Goal: Task Accomplishment & Management: Manage account settings

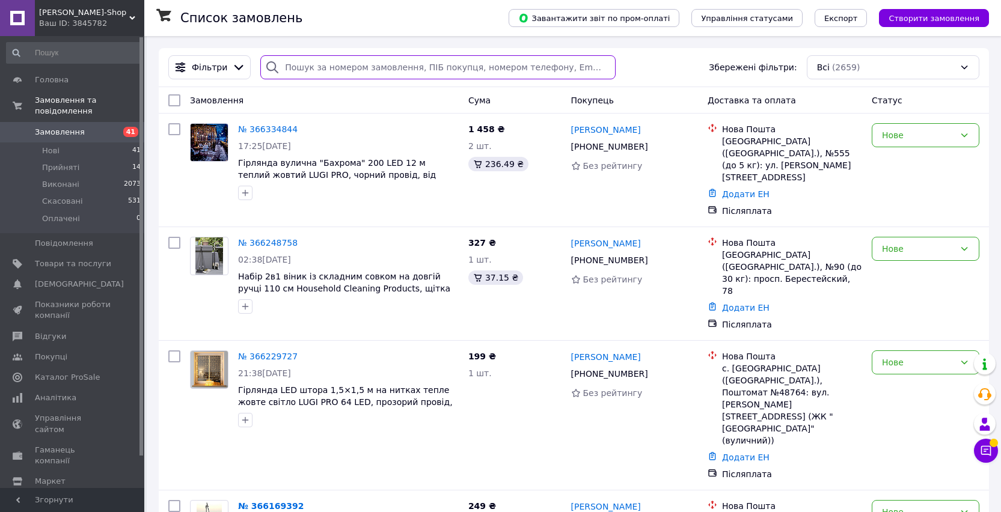
click at [328, 60] on input "search" at bounding box center [437, 67] width 355 height 24
paste input "25MBW"
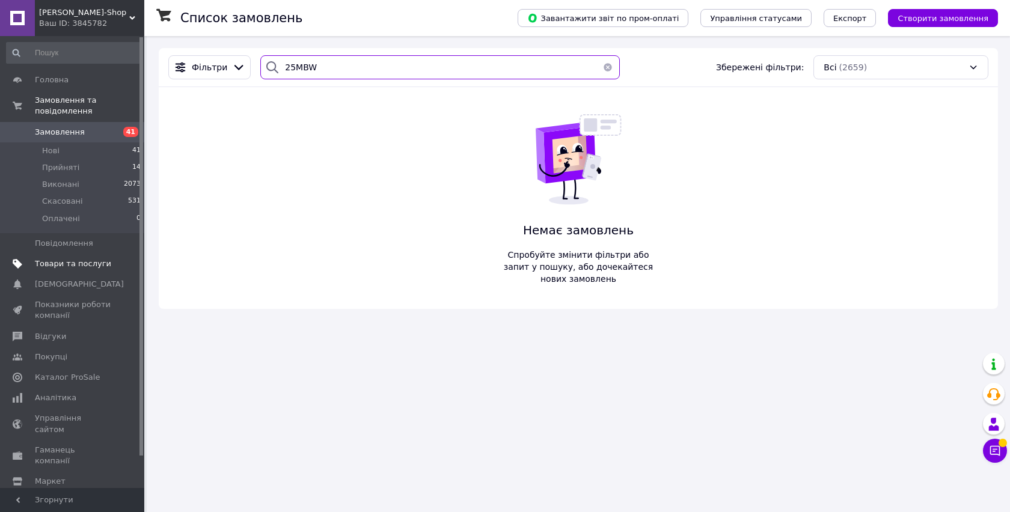
type input "25MBW"
click at [81, 266] on span "Товари та послуги" at bounding box center [73, 264] width 76 height 11
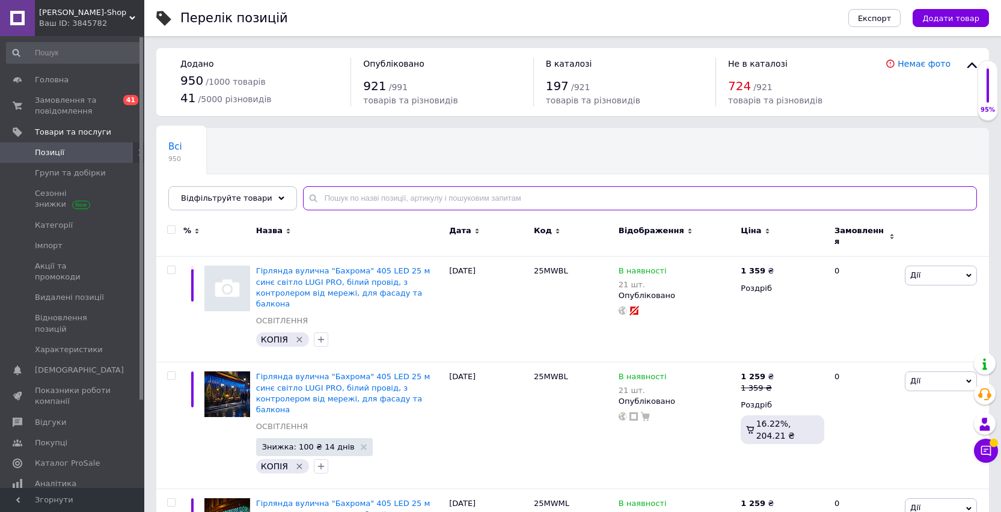
click at [388, 199] on input "text" at bounding box center [640, 198] width 674 height 24
paste input "25MBW"
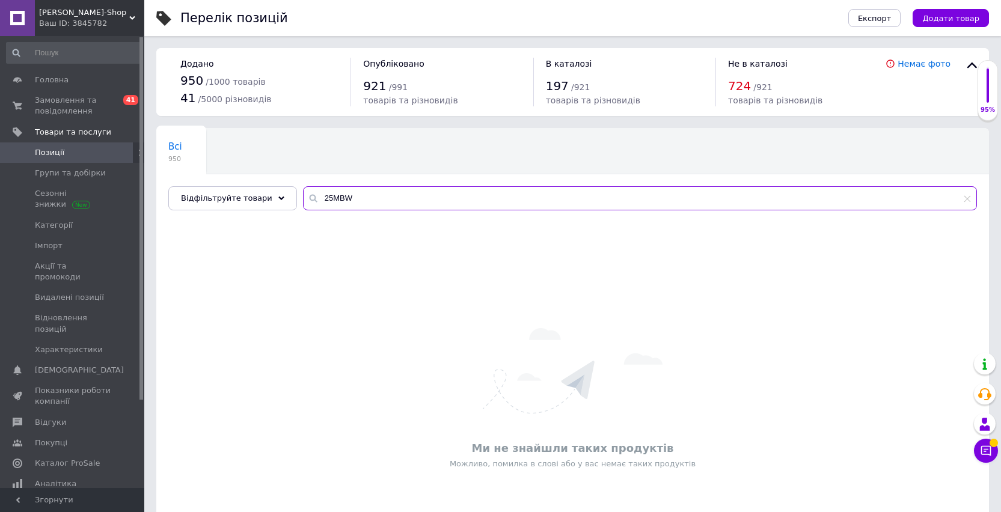
type input "25MBW"
click at [57, 156] on span "Позиції" at bounding box center [49, 152] width 29 height 11
click at [52, 173] on span "Групи та добірки" at bounding box center [70, 173] width 71 height 11
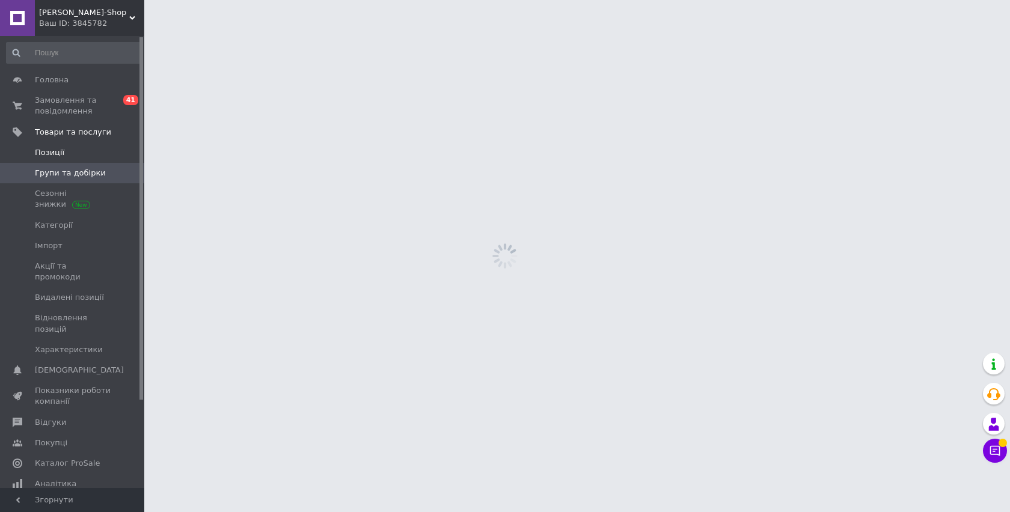
click at [58, 151] on span "Позиції" at bounding box center [49, 152] width 29 height 11
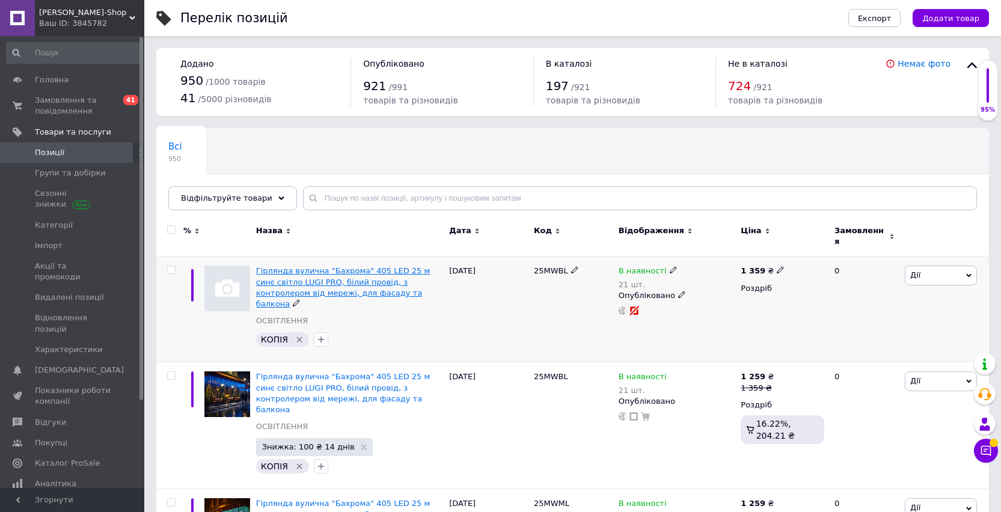
click at [334, 276] on span "Гірлянда вулична "Бахрома" 405 LED 25 м синє світло LUGI PRO, білий провід, з к…" at bounding box center [343, 287] width 174 height 42
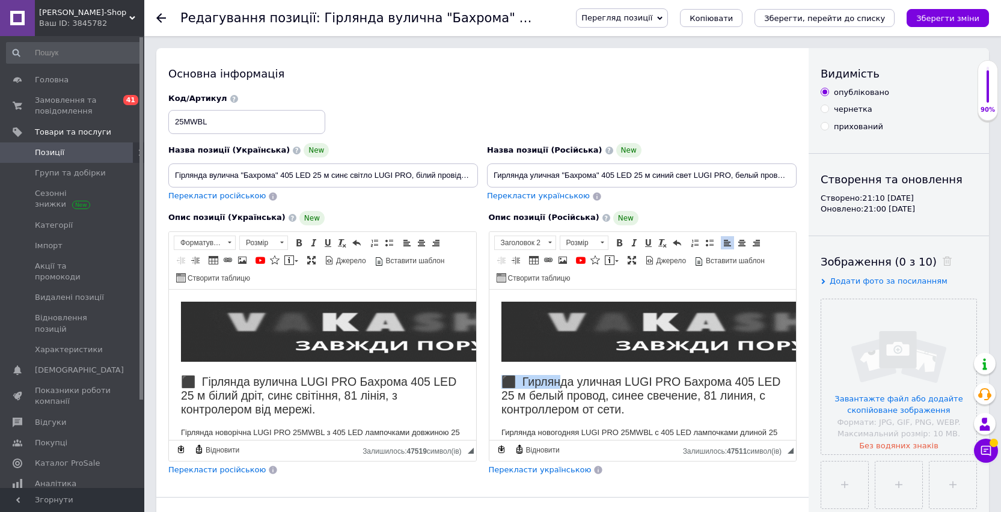
drag, startPoint x: 500, startPoint y: 378, endPoint x: 561, endPoint y: 390, distance: 62.5
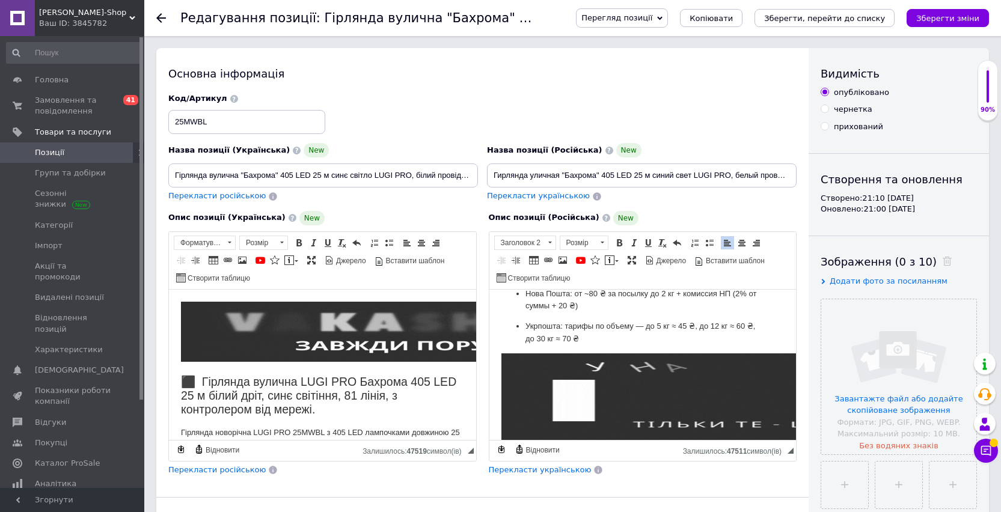
scroll to position [1330, 0]
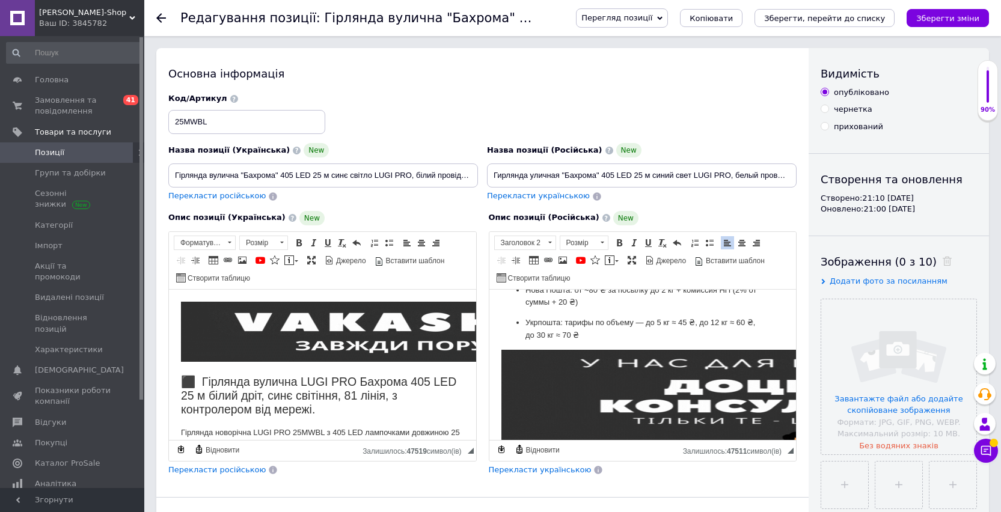
click at [596, 334] on p "Укрпошта: тарифы по объему — до 5 кг ≈ 45 ₴, до 12 кг ≈ 60 ₴, до 30 кг ≈ 70 ₴" at bounding box center [642, 328] width 235 height 25
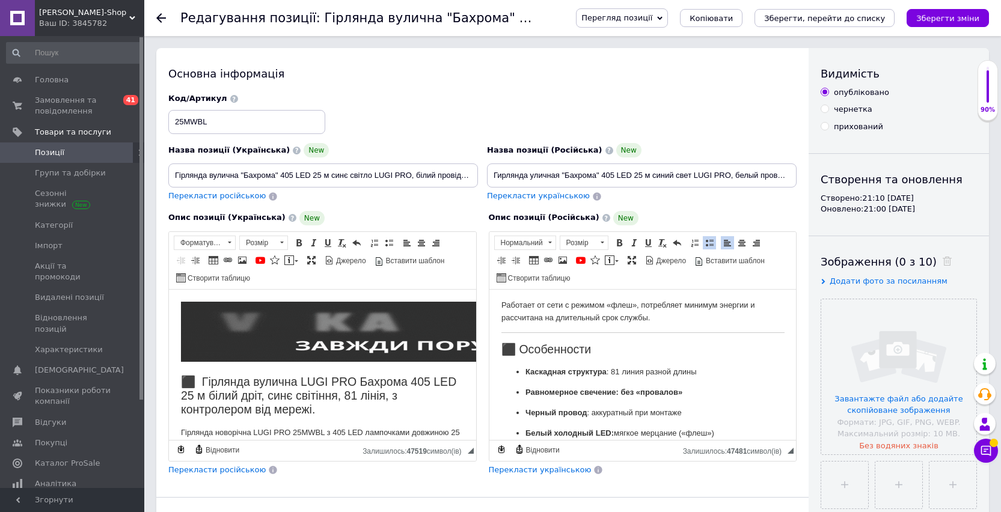
scroll to position [0, 0]
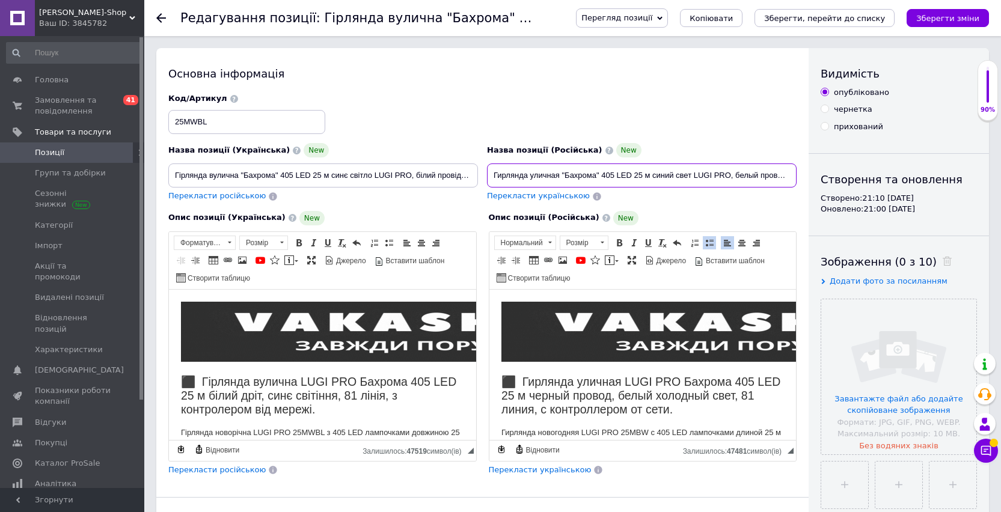
click at [750, 174] on input "Гирлянда уличная "Бахрома" 405 LED 25 м синий свет LUGI PRO, белый провод, с ко…" at bounding box center [642, 176] width 310 height 24
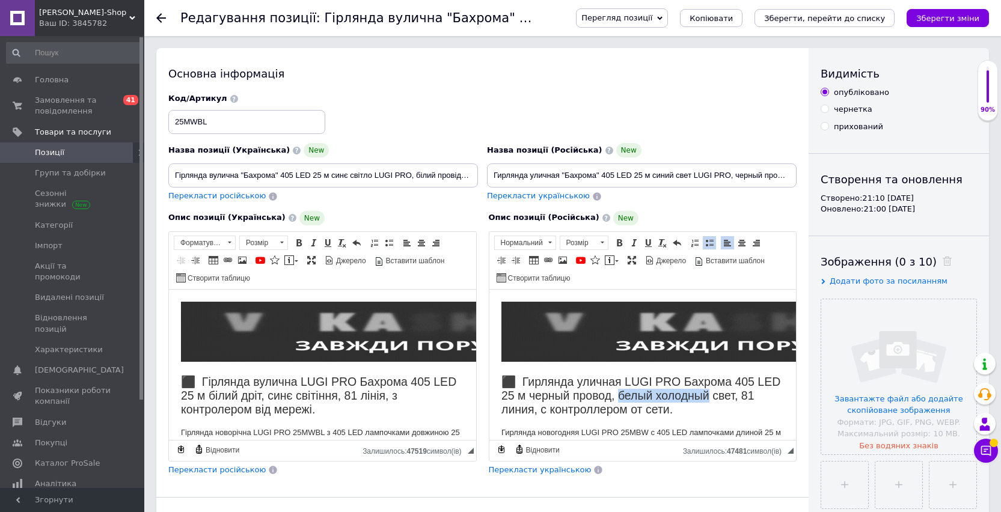
drag, startPoint x: 737, startPoint y: 396, endPoint x: 646, endPoint y: 393, distance: 91.4
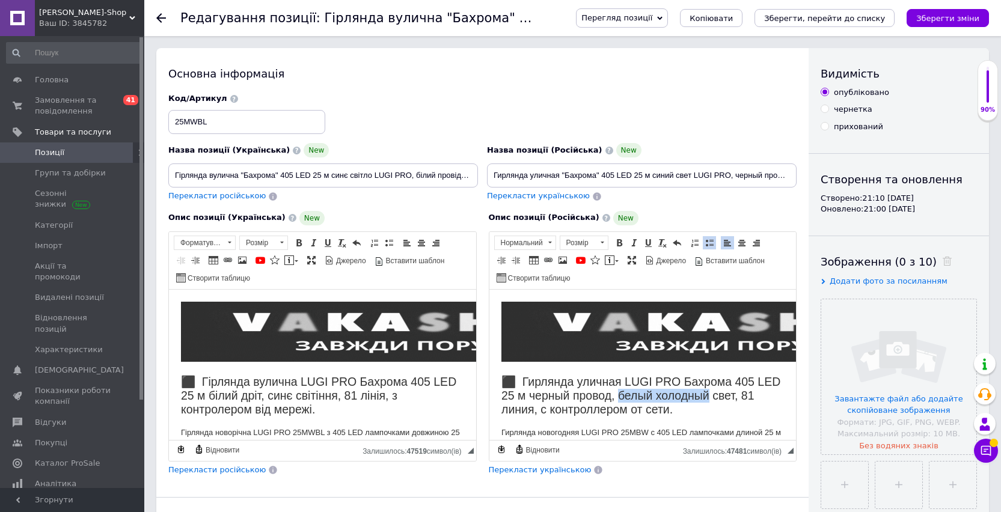
click at [646, 393] on h2 "⬛ Гирлянда уличная LUGI PRO Бахрома 405 LED 25 м черный провод, белый холодный …" at bounding box center [642, 396] width 283 height 42
copy h2 "белый холодный"
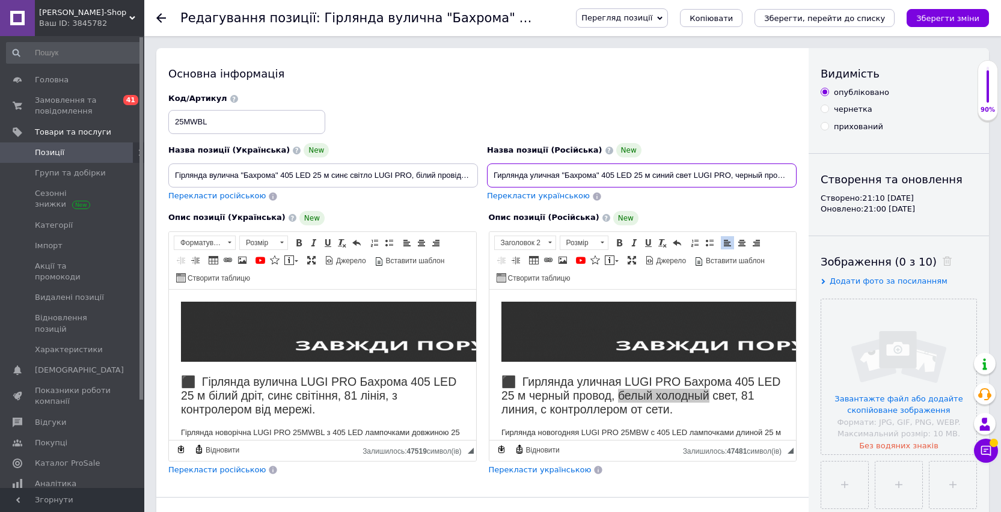
drag, startPoint x: 691, startPoint y: 179, endPoint x: 654, endPoint y: 175, distance: 38.1
click at [654, 175] on input "Гирлянда уличная "Бахрома" 405 LED 25 м синий свет LUGI PRO, черный провод, с к…" at bounding box center [642, 176] width 310 height 24
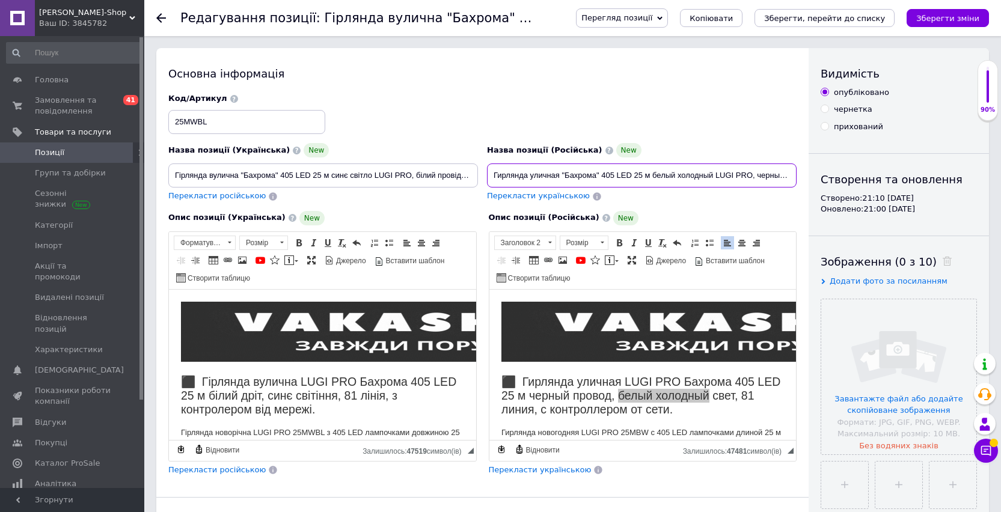
type input "Гирлянда уличная "Бахрома" 405 LED 25 м белый холодный LUGI PRO, черный провод,…"
click at [425, 173] on input "Гірлянда вулична "Бахрома" 405 LED 25 м синє світло LUGI PRO, білий провід, з к…" at bounding box center [323, 176] width 310 height 24
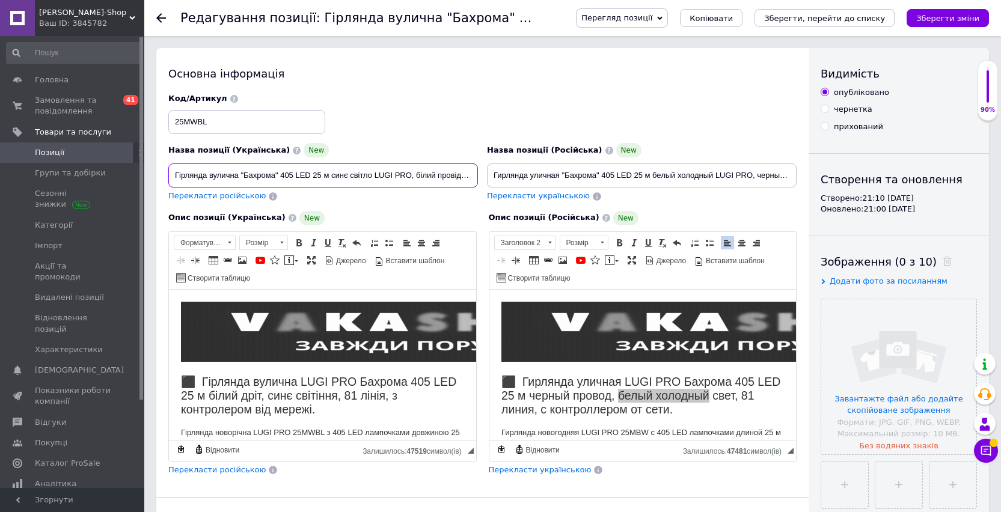
click at [425, 173] on input "Гірлянда вулична "Бахрома" 405 LED 25 м синє світло LUGI PRO, білий провід, з к…" at bounding box center [323, 176] width 310 height 24
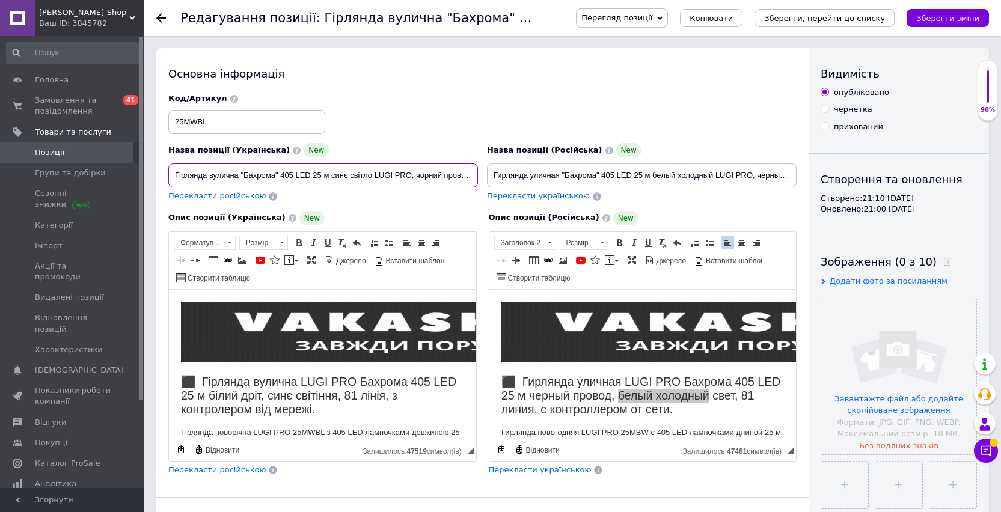
drag, startPoint x: 373, startPoint y: 174, endPoint x: 332, endPoint y: 174, distance: 40.9
click at [333, 174] on input "Гірлянда вулична "Бахрома" 405 LED 25 м синє світло LUGI PRO, чорний провід, з …" at bounding box center [323, 176] width 310 height 24
type input "Гірлянда вулична "Бахрома" 405 LED 25 м білий холодний LUGI PRO, чорний провід,…"
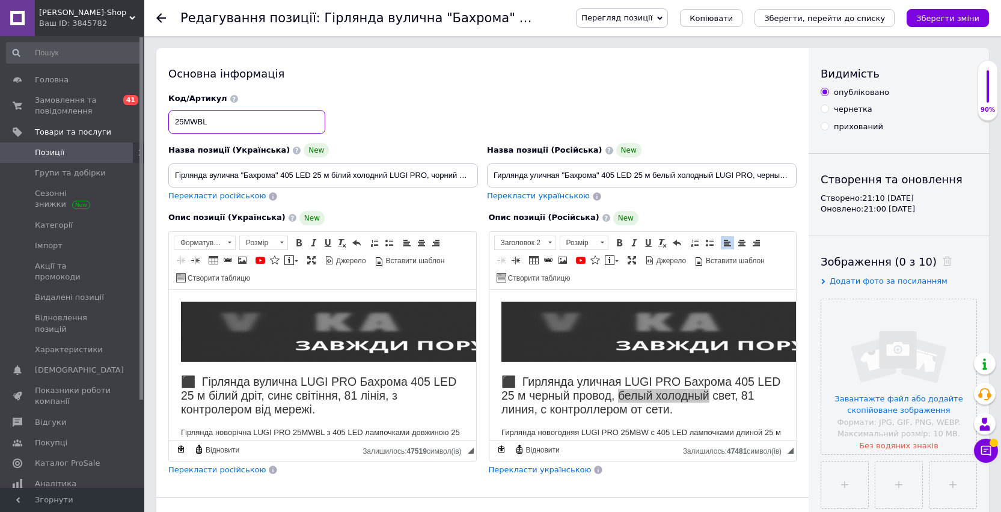
click at [242, 129] on input "25MWBL" at bounding box center [246, 122] width 157 height 24
paste input "BW"
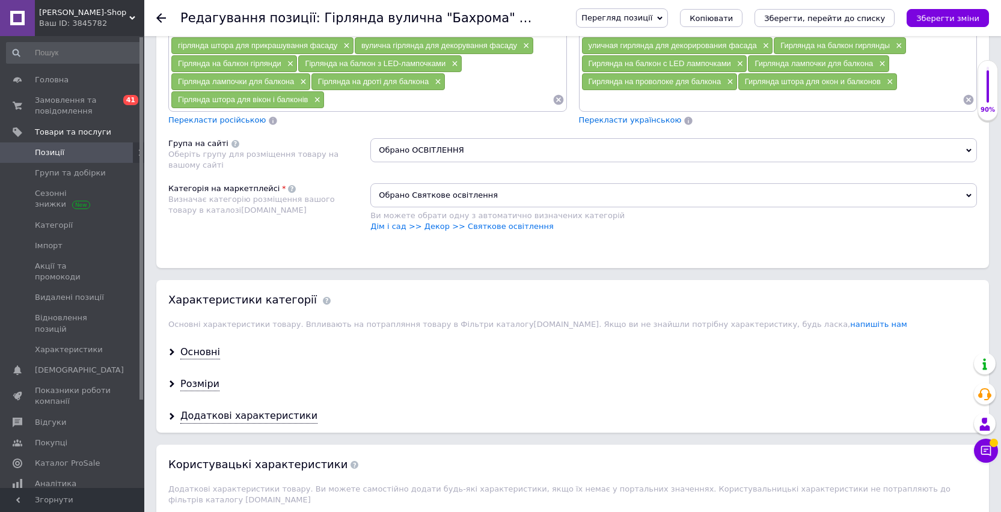
scroll to position [955, 0]
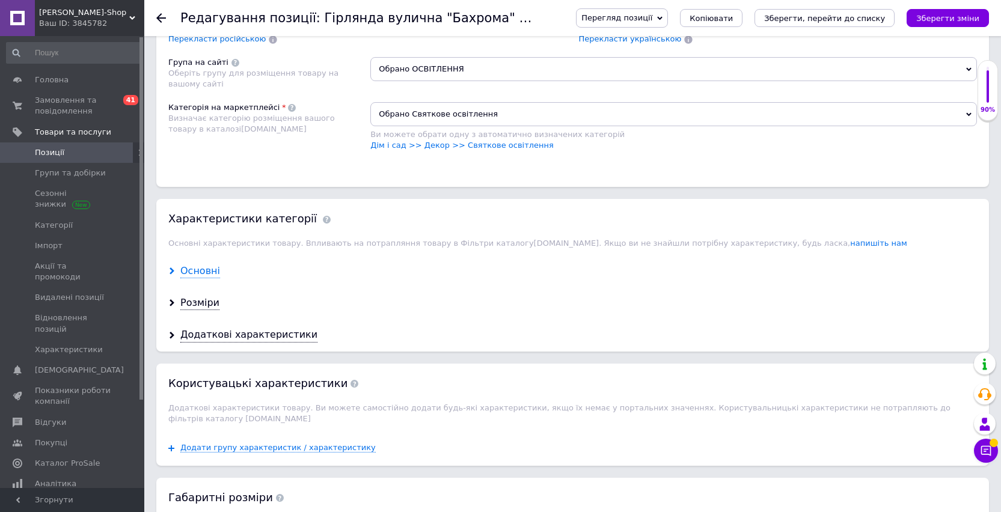
type input "25MBW"
click at [206, 274] on div "Основні" at bounding box center [200, 272] width 40 height 14
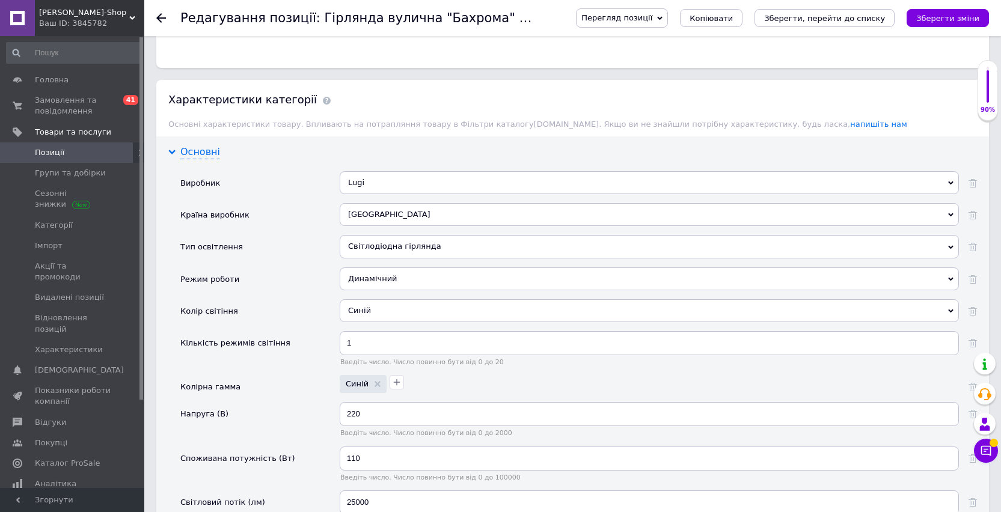
scroll to position [1092, 0]
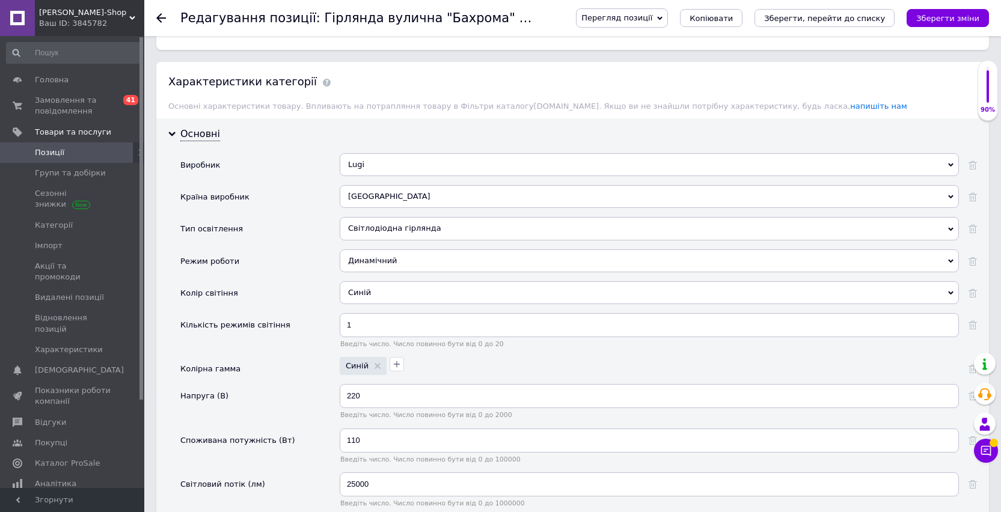
click at [385, 293] on div "Синій" at bounding box center [649, 292] width 619 height 23
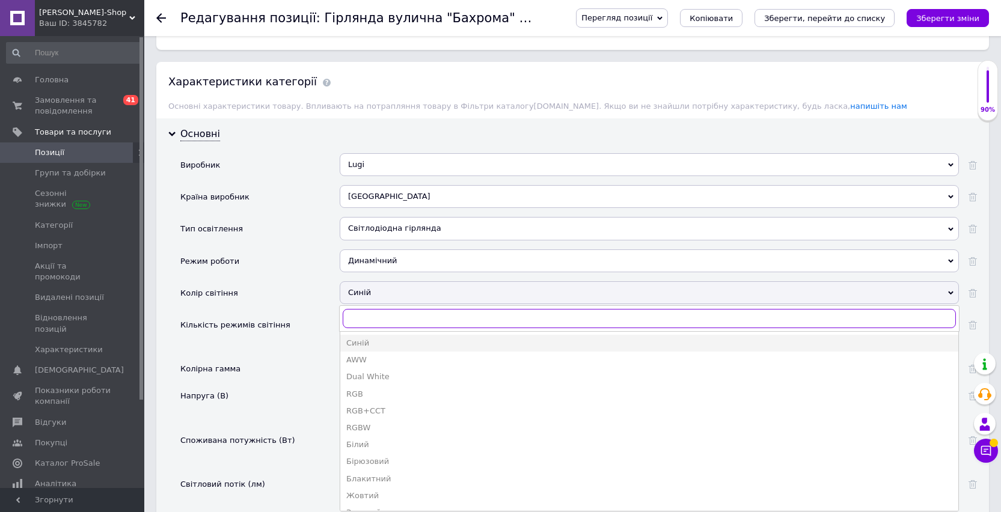
type input "б"
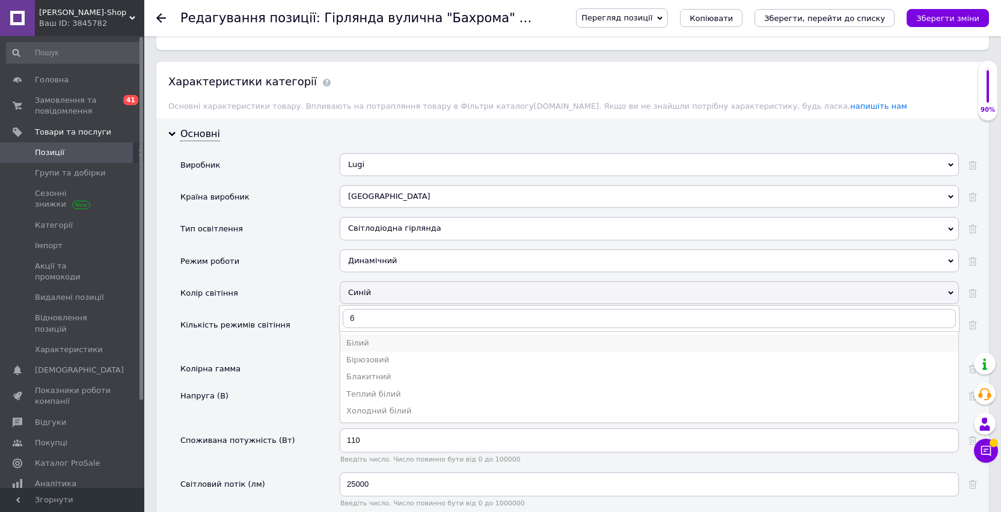
click at [357, 343] on div "Білий" at bounding box center [649, 343] width 606 height 11
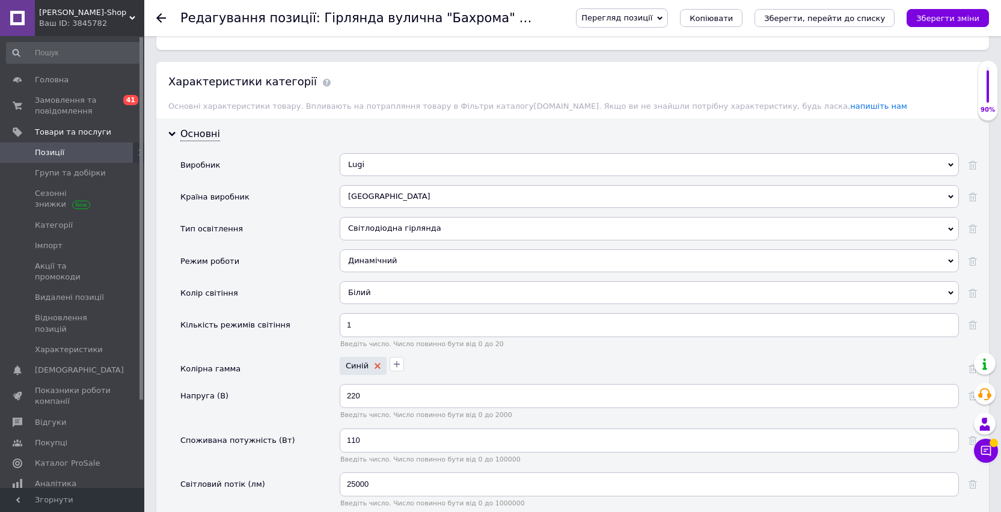
click at [378, 365] on use at bounding box center [378, 366] width 6 height 6
click at [346, 364] on icon "button" at bounding box center [347, 365] width 10 height 10
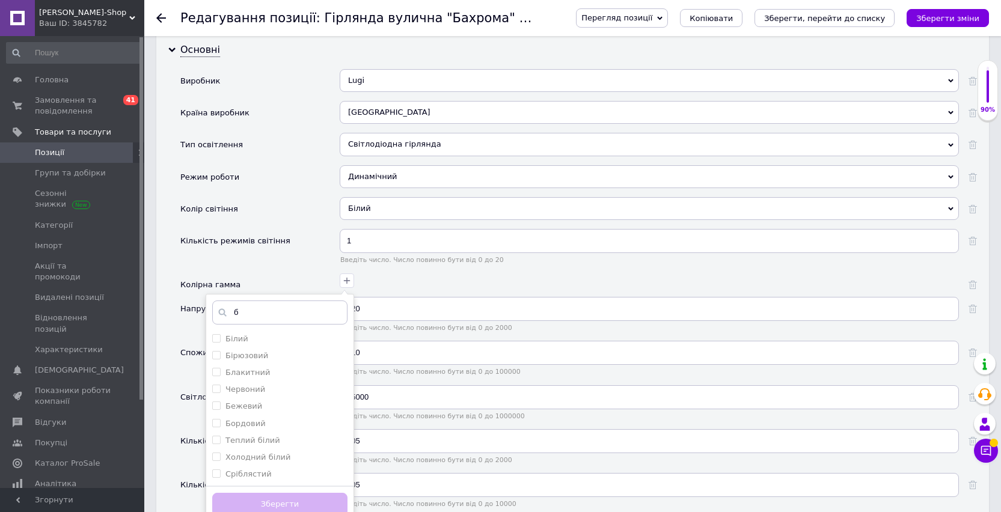
scroll to position [1237, 0]
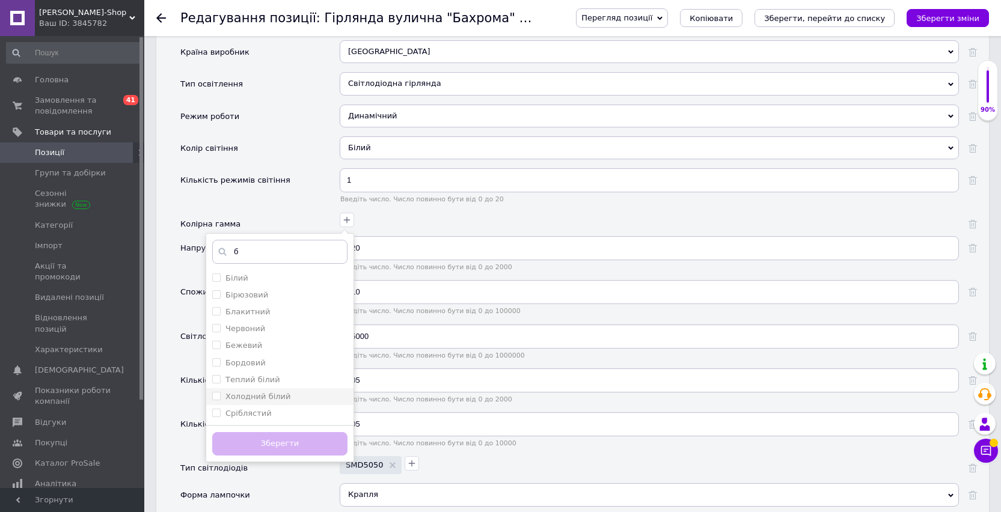
type input "б"
click at [248, 397] on label "Холодний білий" at bounding box center [257, 396] width 65 height 9
checkbox білий "true"
click at [249, 443] on button "Зберегти" at bounding box center [279, 443] width 135 height 23
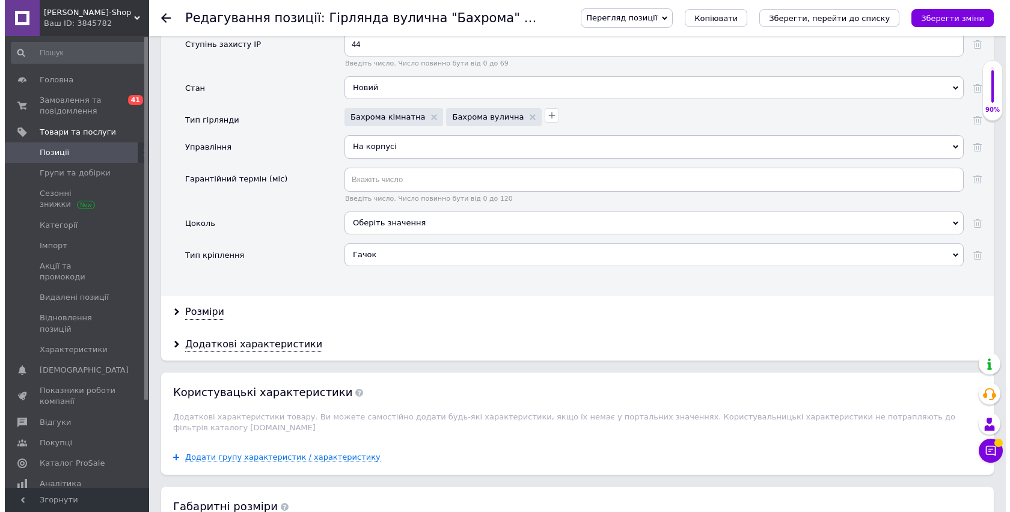
scroll to position [2321, 0]
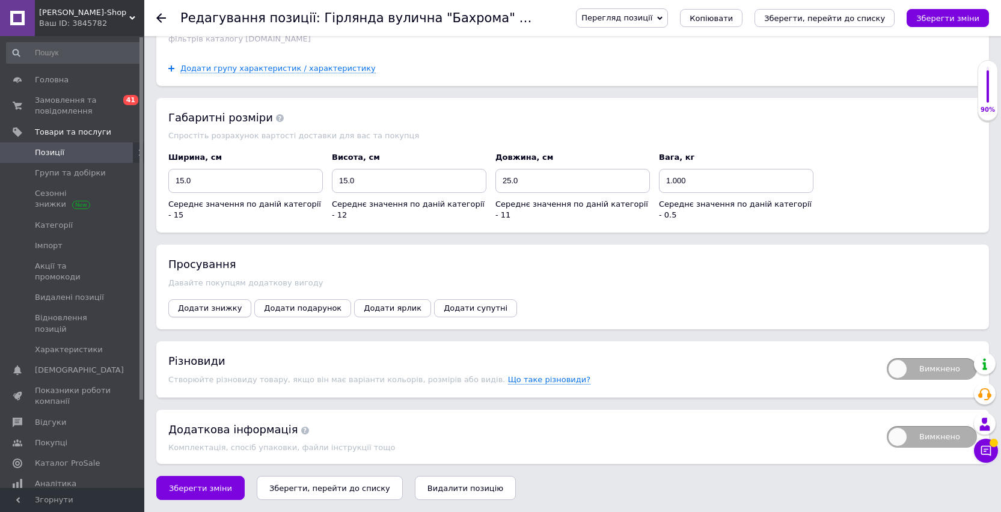
click at [217, 312] on span "Додати знижку" at bounding box center [210, 308] width 64 height 9
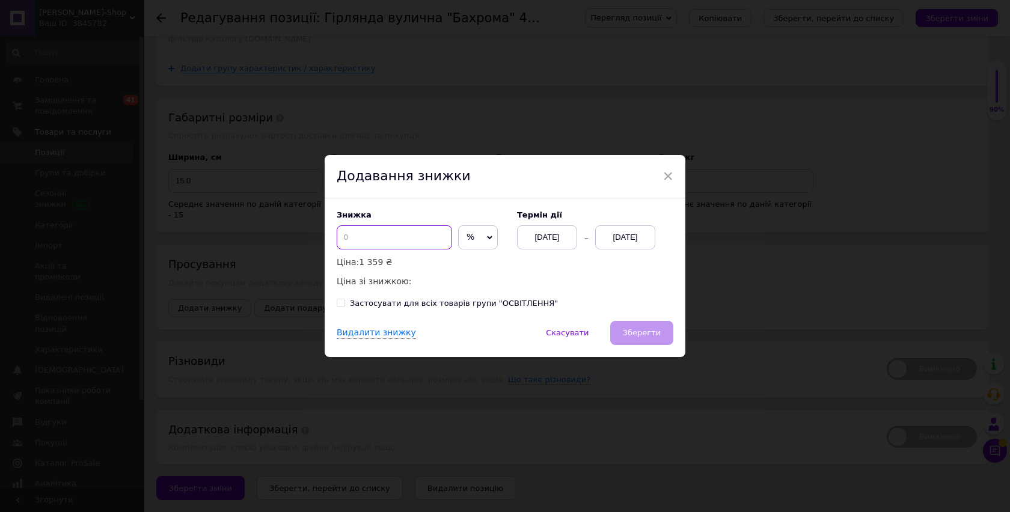
click at [374, 241] on input at bounding box center [394, 237] width 115 height 24
type input "10"
click at [467, 233] on span "%" at bounding box center [471, 237] width 8 height 10
click at [459, 262] on li "₴" at bounding box center [478, 262] width 38 height 17
click at [603, 243] on div "[DATE]" at bounding box center [625, 237] width 60 height 24
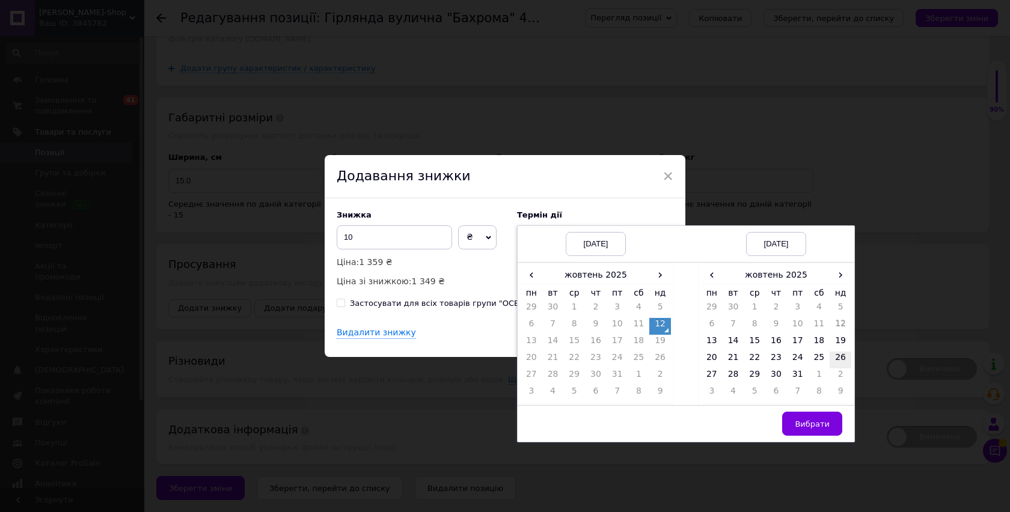
click at [839, 355] on td "26" at bounding box center [841, 360] width 22 height 17
click at [810, 438] on td "Вибрати" at bounding box center [776, 424] width 156 height 37
click at [810, 421] on span "Вибрати" at bounding box center [812, 424] width 35 height 9
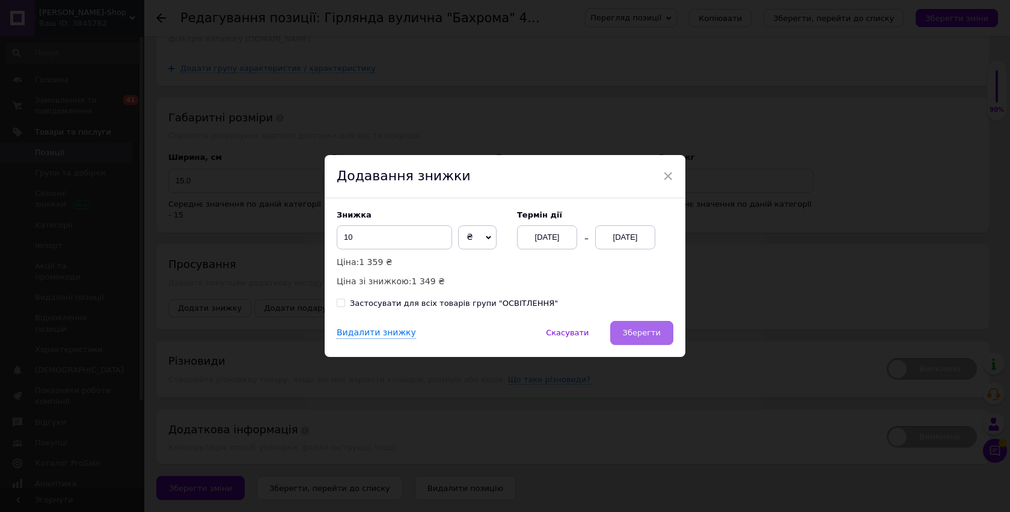
click at [656, 336] on span "Зберегти" at bounding box center [642, 332] width 38 height 9
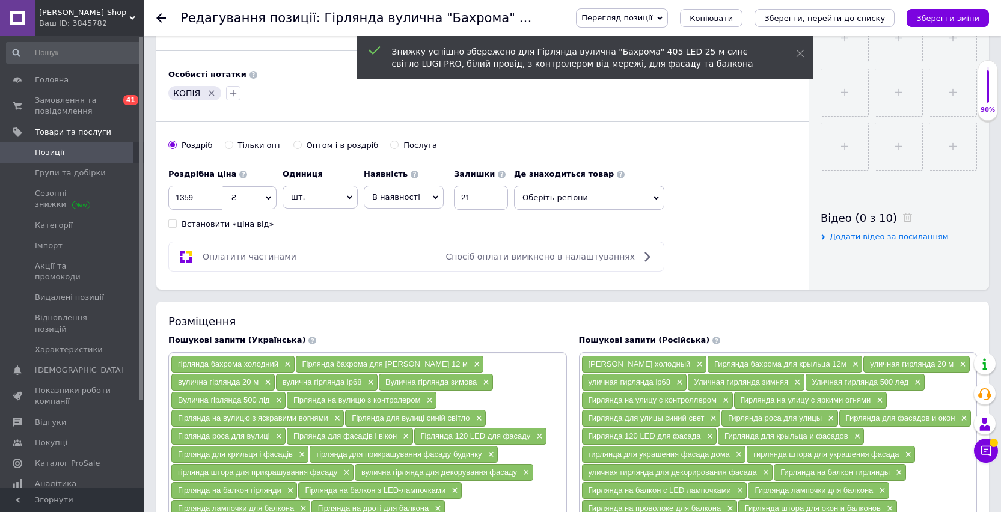
scroll to position [391, 0]
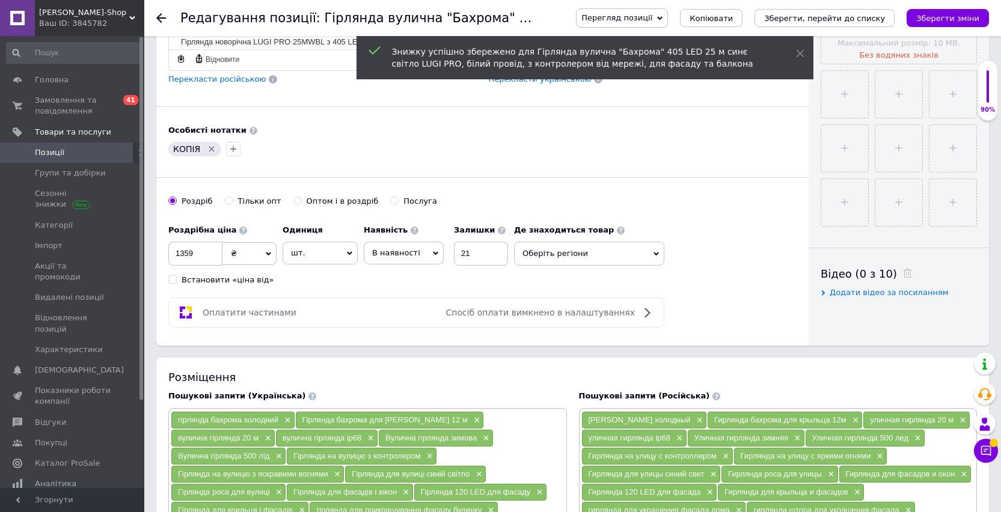
click at [599, 260] on span "Оберіть регіони" at bounding box center [589, 254] width 150 height 24
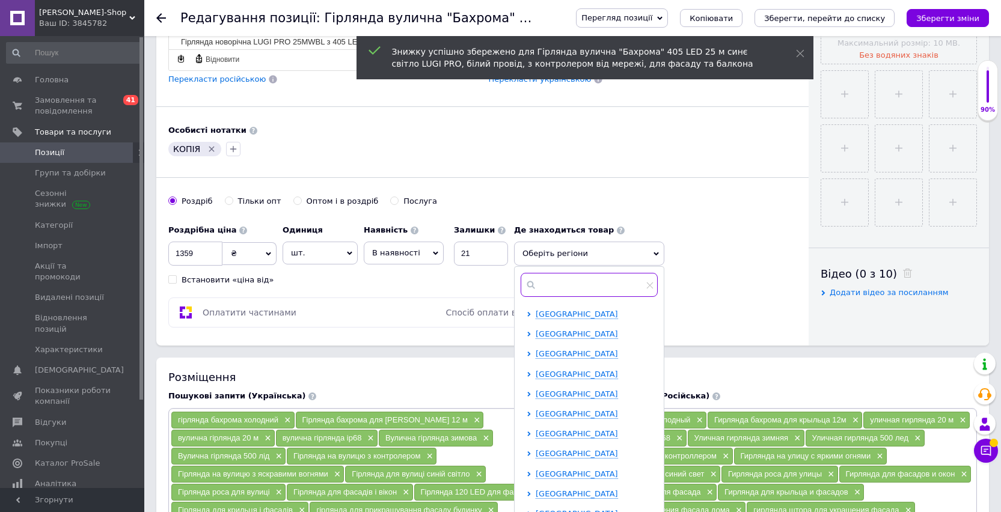
click at [571, 284] on input "text" at bounding box center [589, 285] width 137 height 24
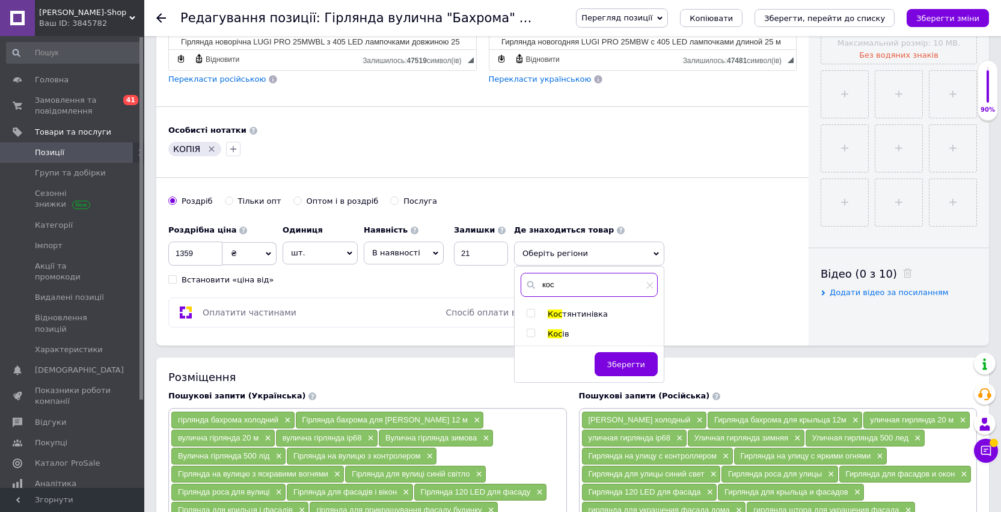
type input "кос"
click at [556, 334] on span "Кос" at bounding box center [555, 334] width 14 height 9
checkbox input "true"
click at [618, 366] on span "Зберегти" at bounding box center [626, 370] width 38 height 9
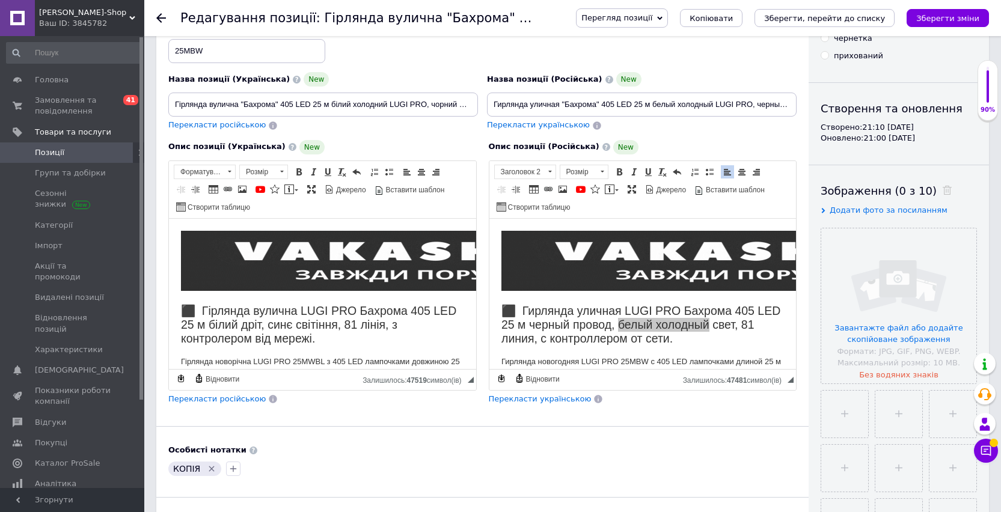
scroll to position [134, 0]
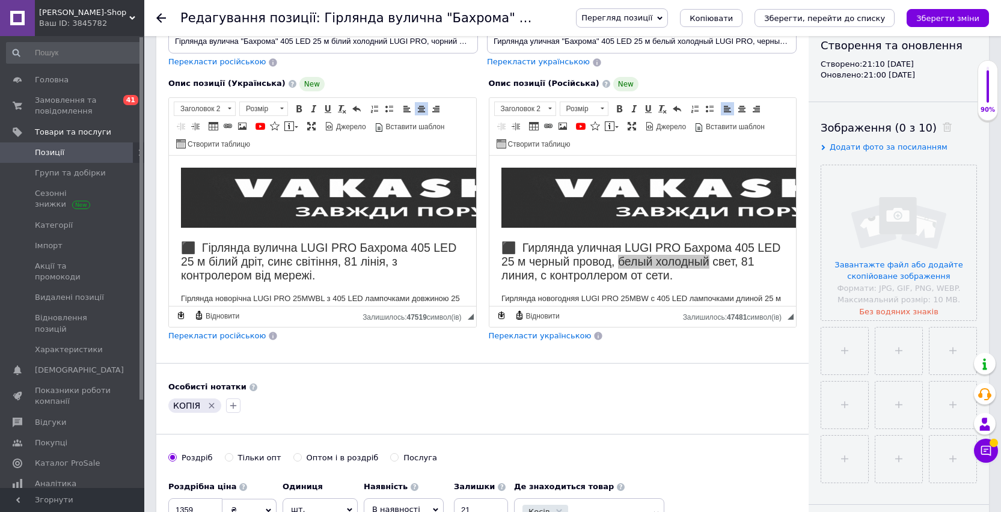
click at [295, 256] on h2 "⬛ Гірлянда вулична LUGI PRO Бахрома 405 LED 25 м білий дріт, синє світіння, 81 …" at bounding box center [322, 262] width 283 height 42
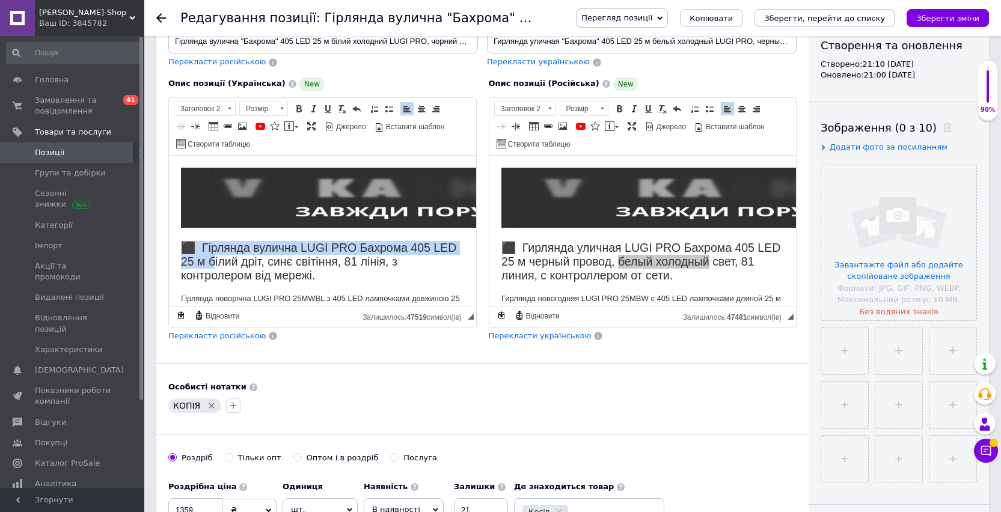
drag, startPoint x: 182, startPoint y: 245, endPoint x: 253, endPoint y: 263, distance: 72.5
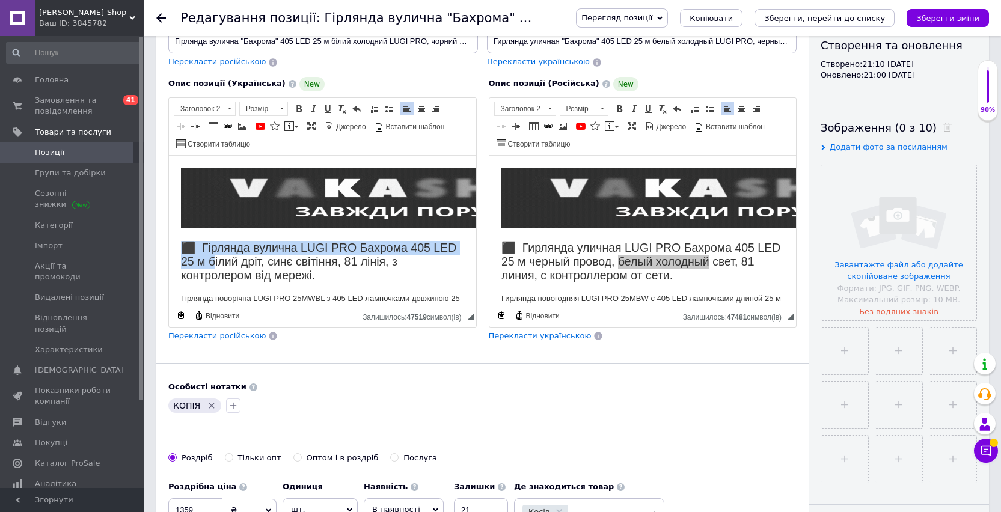
click at [253, 263] on h2 "⬛ Гірлянда вулична LUGI PRO Бахрома 405 LED 25 м білий дріт, синє світіння, 81 …" at bounding box center [322, 262] width 283 height 42
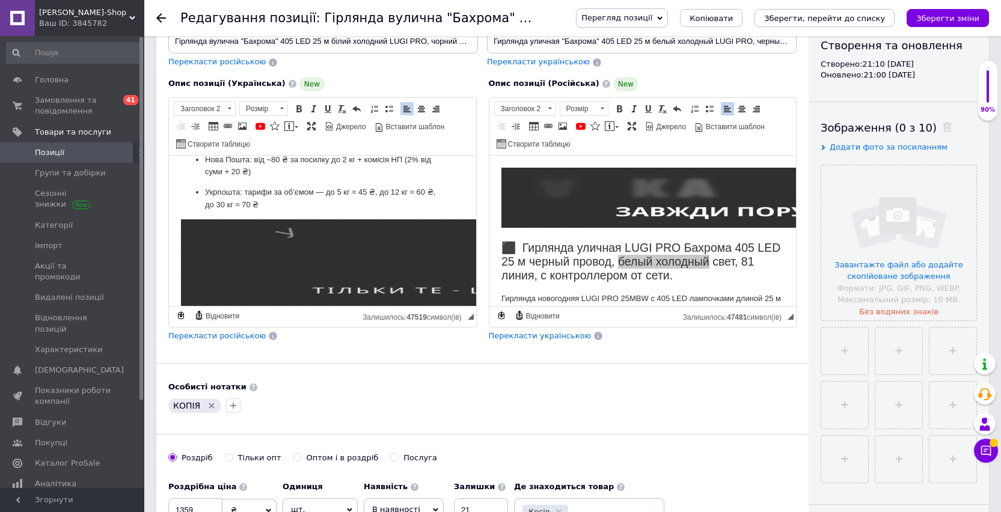
scroll to position [1302, 0]
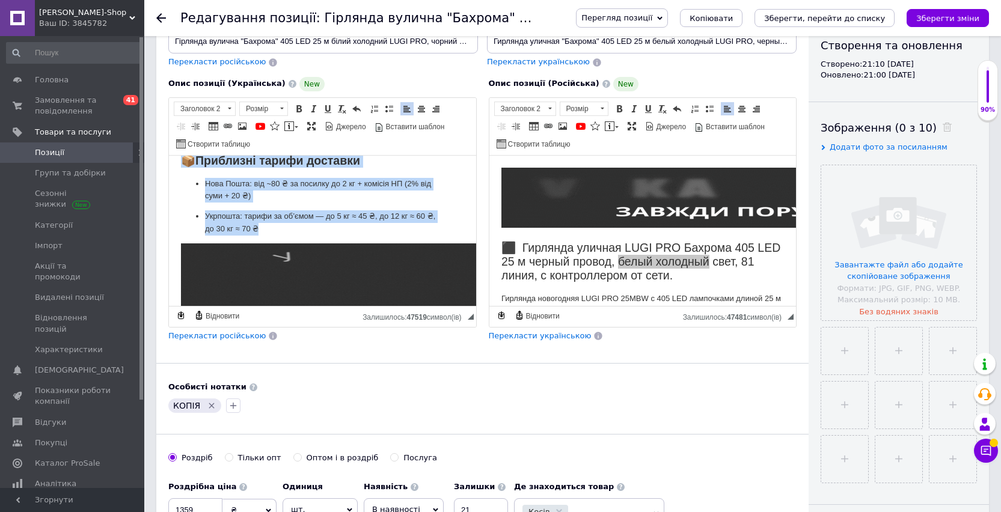
click at [277, 229] on p "Укрпошта: тарифи за об’ємом — до 5 кг ≈ 45 ₴, до 12 кг ≈ 60 ₴, до 30 кг ≈ 70 ₴" at bounding box center [322, 222] width 235 height 25
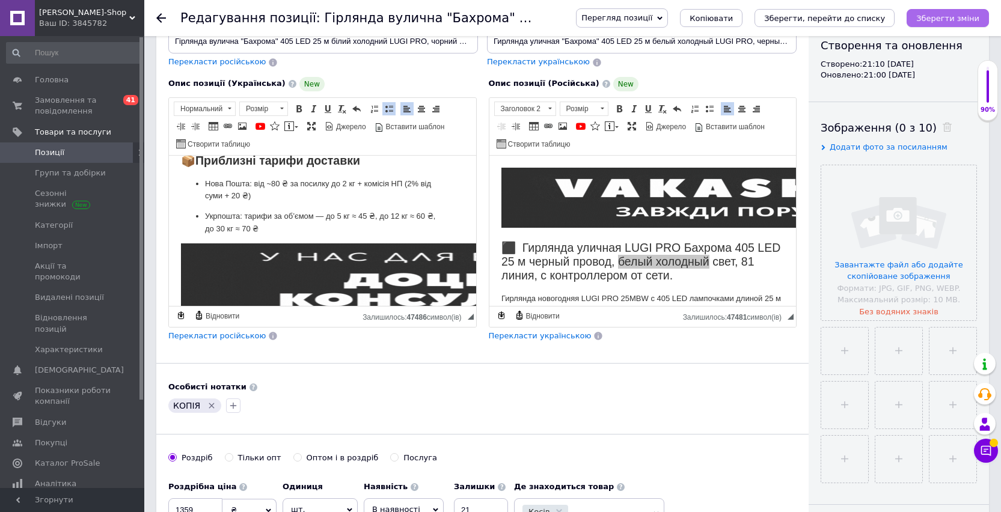
click at [935, 14] on icon "Зберегти зміни" at bounding box center [947, 18] width 63 height 9
click at [602, 41] on input "Гирлянда уличная "Бахрома" 405 LED 25 м белый холодный LUGI PRO, черный провод,…" at bounding box center [642, 41] width 310 height 24
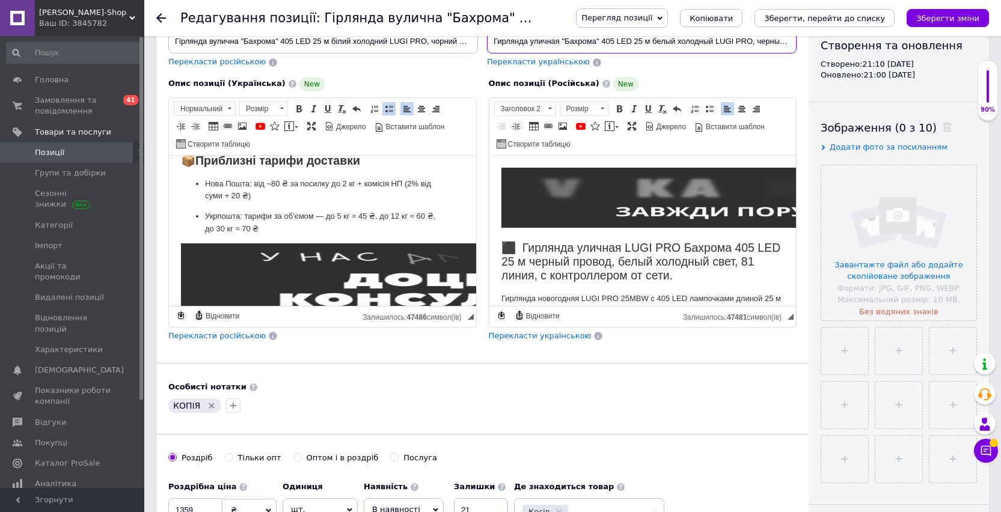
click at [602, 41] on input "Гирлянда уличная "Бахрома" 405 LED 25 м белый холодный LUGI PRO, черный провод,…" at bounding box center [642, 41] width 310 height 24
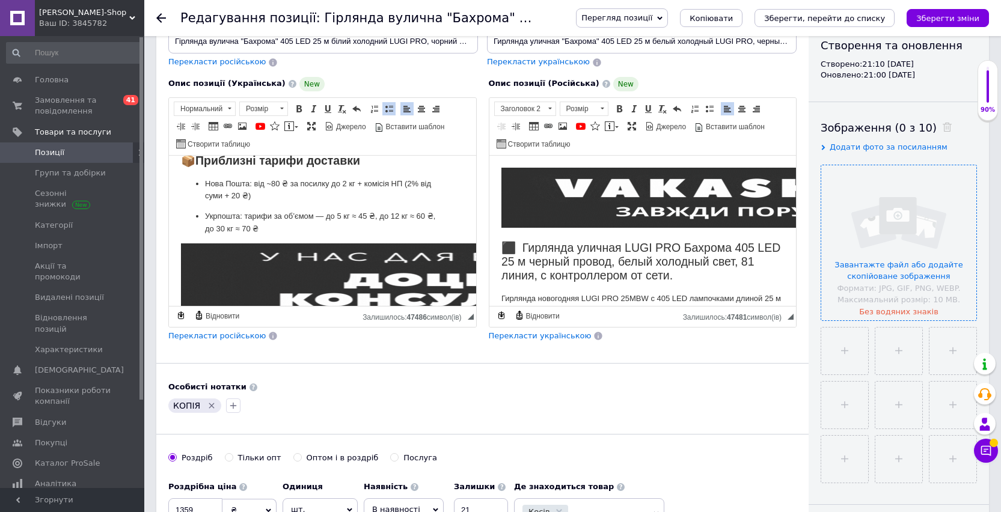
click at [876, 198] on input "file" at bounding box center [898, 242] width 155 height 155
click at [895, 352] on input "file" at bounding box center [897, 351] width 47 height 47
type input "C:\fakepath\1Гирлянда уличная "Бахрома" 405 LED 25 м белый холодный LUGI PRO,…"
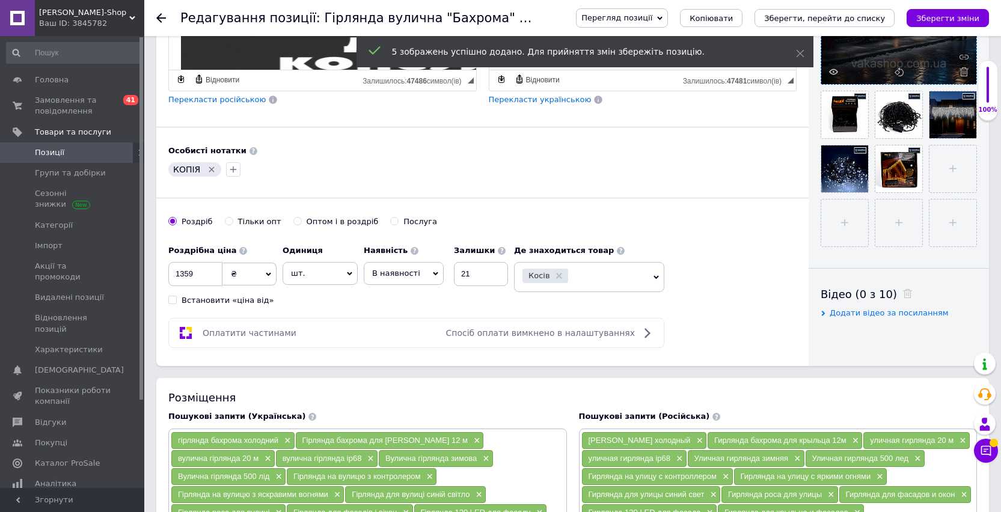
scroll to position [0, 0]
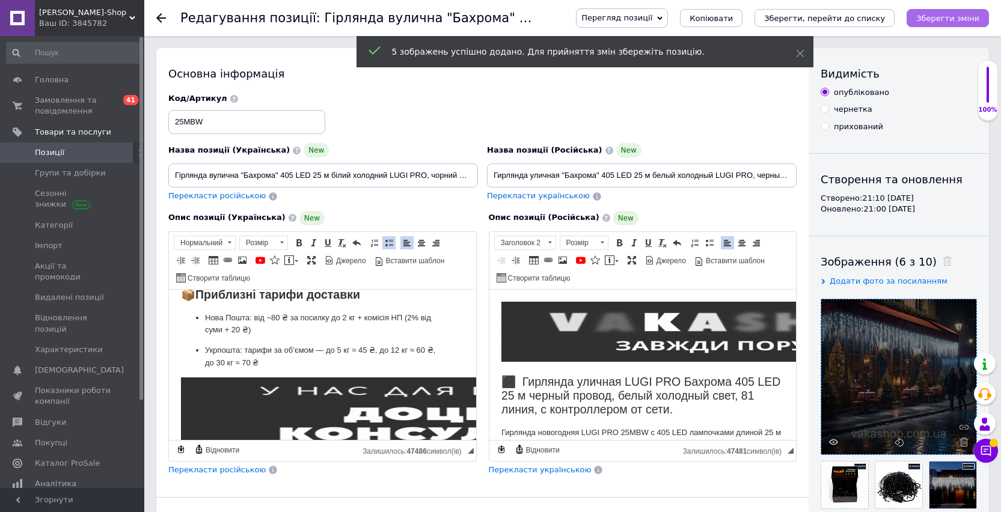
click at [942, 22] on icon "Зберегти зміни" at bounding box center [947, 18] width 63 height 9
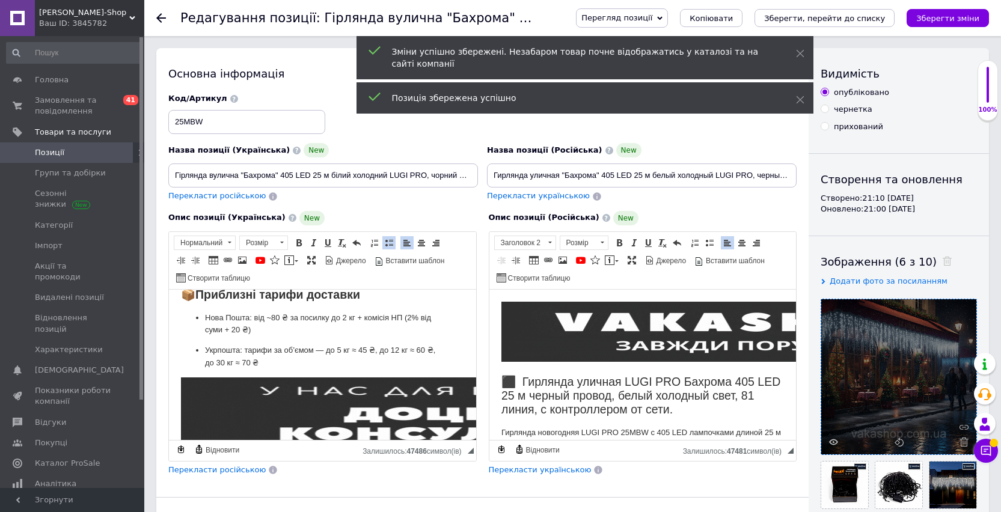
click at [60, 150] on span "Позиції" at bounding box center [49, 152] width 29 height 11
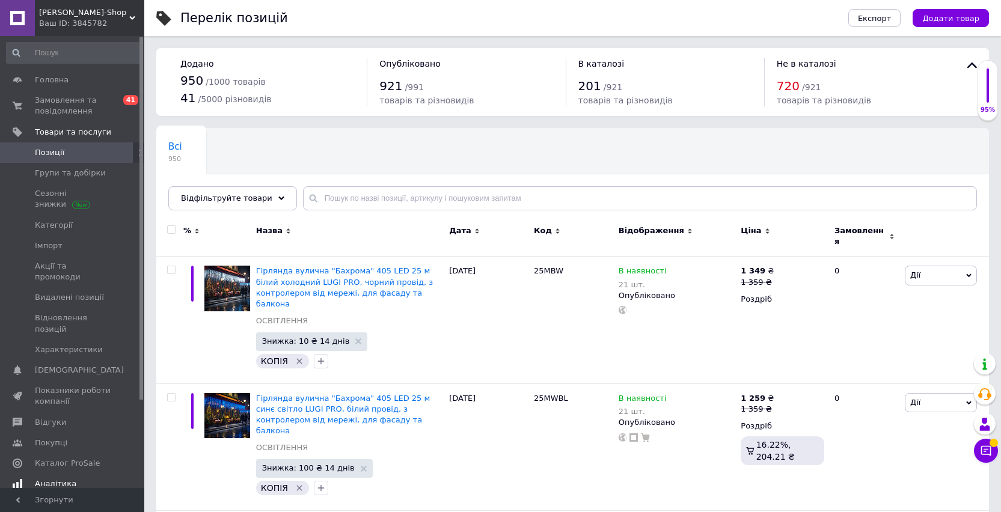
click at [57, 479] on span "Аналітика" at bounding box center [55, 484] width 41 height 11
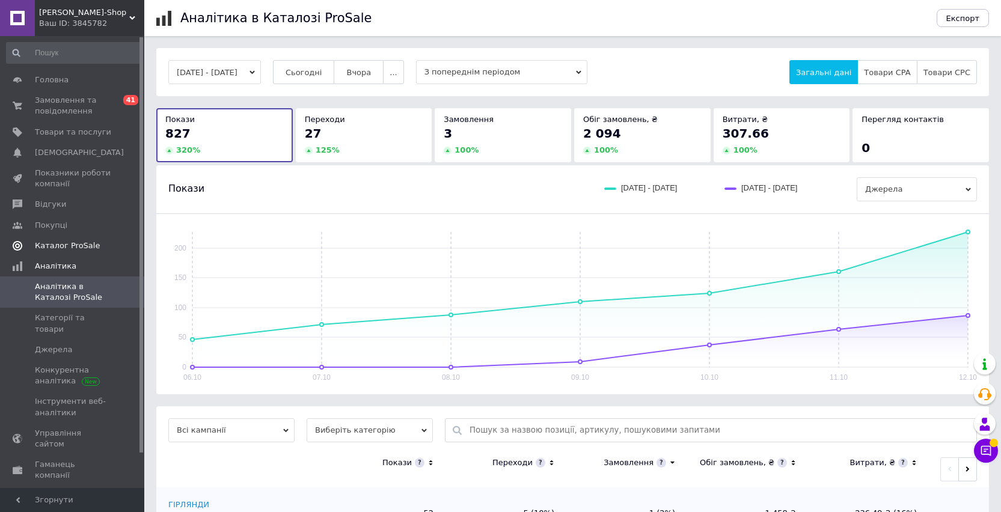
click at [61, 246] on span "Каталог ProSale" at bounding box center [67, 246] width 65 height 11
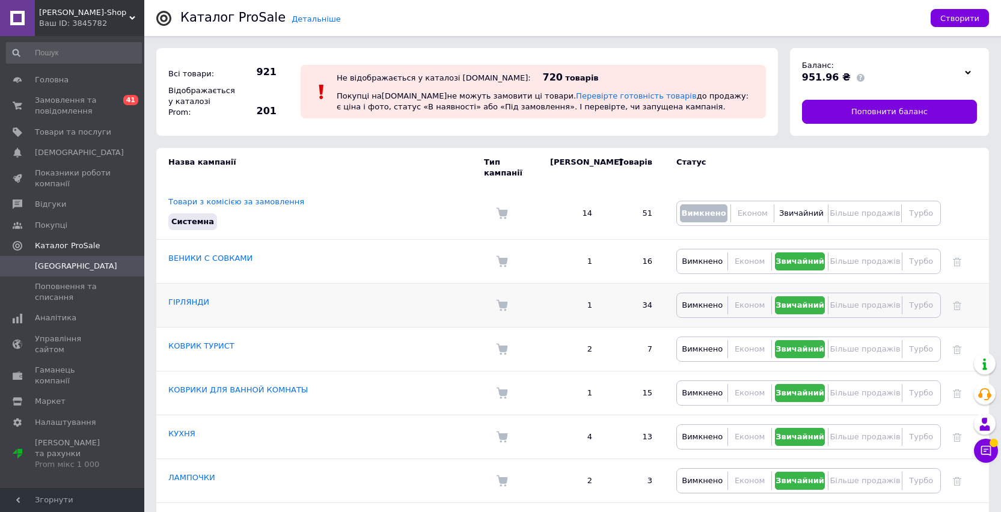
click at [195, 298] on link "ГІРЛЯНДИ" at bounding box center [188, 302] width 41 height 9
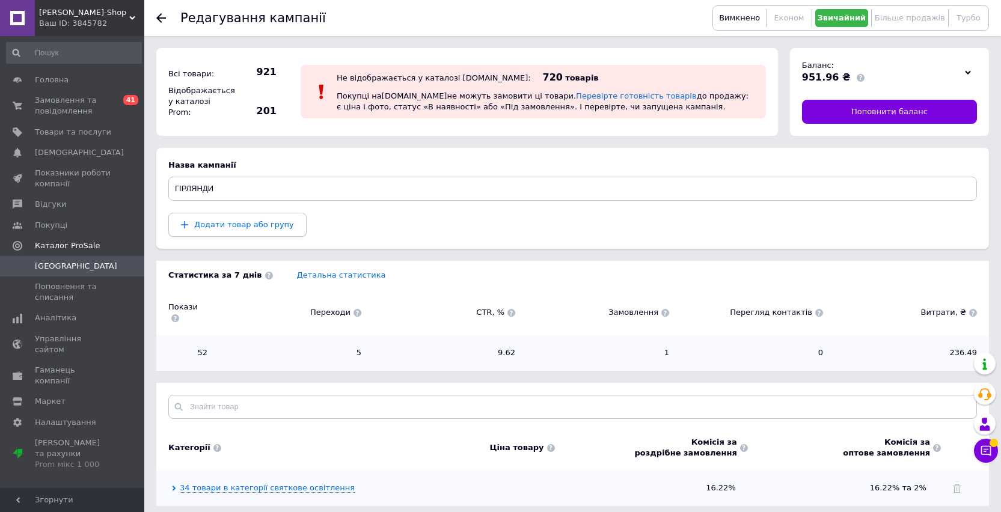
click at [248, 225] on span "Додати товар або групу" at bounding box center [244, 224] width 100 height 9
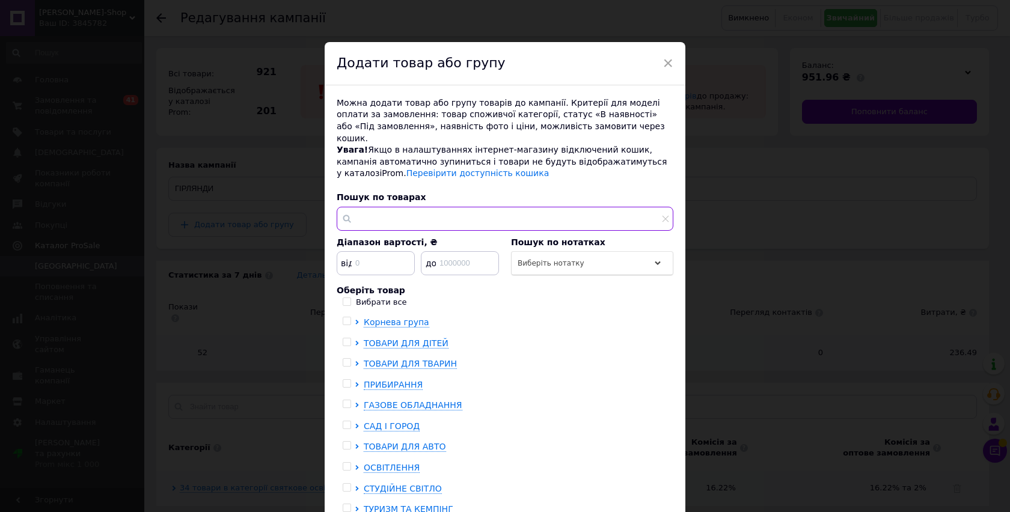
click at [415, 207] on input "text" at bounding box center [505, 219] width 337 height 24
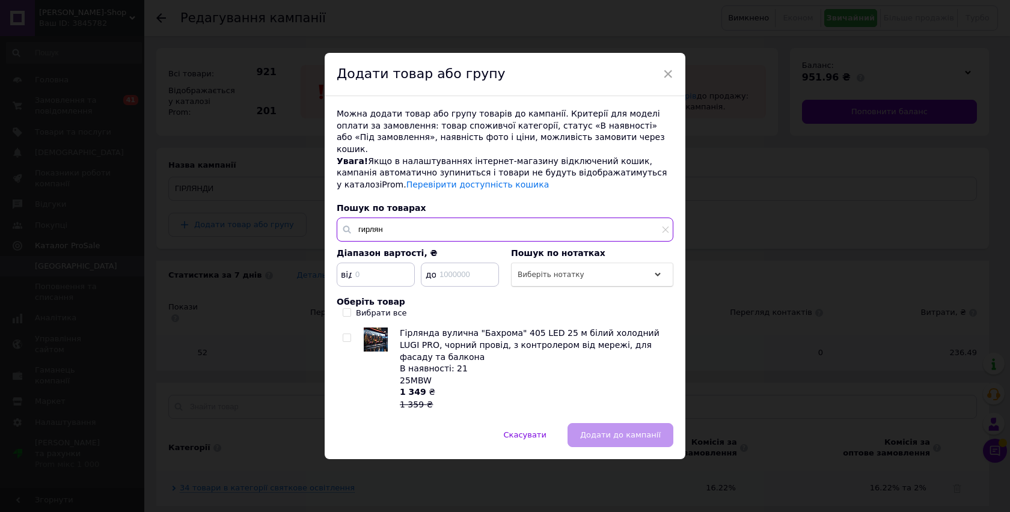
type input "гирлян"
click at [346, 334] on input "checkbox" at bounding box center [347, 338] width 8 height 8
checkbox input "true"
click at [587, 431] on span "Додати до кампанії" at bounding box center [620, 435] width 81 height 9
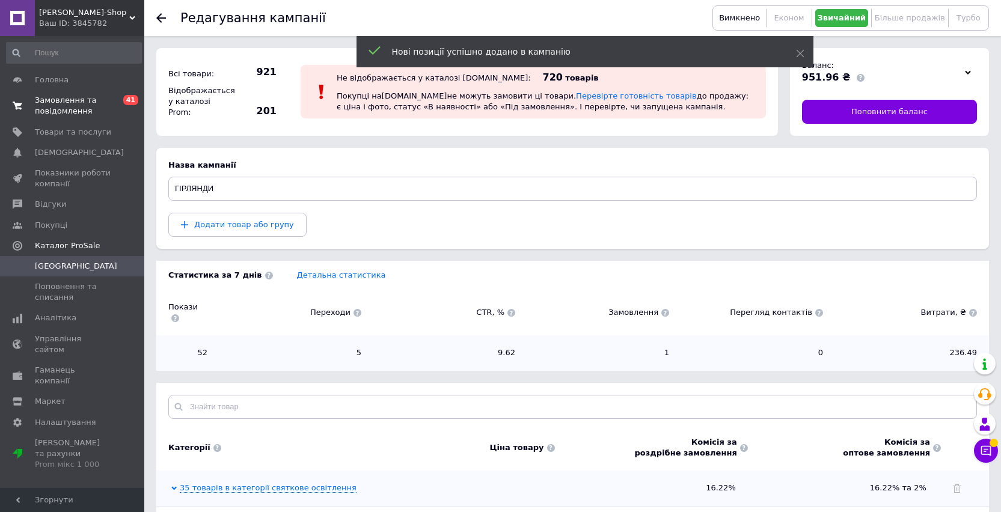
click at [72, 109] on span "Замовлення та повідомлення" at bounding box center [73, 106] width 76 height 22
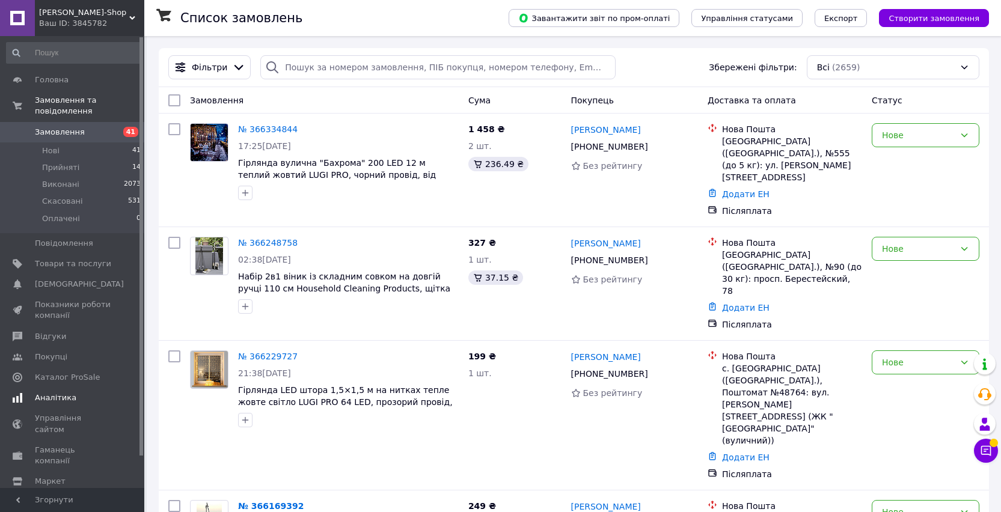
click at [58, 390] on link "Аналітика" at bounding box center [74, 398] width 148 height 20
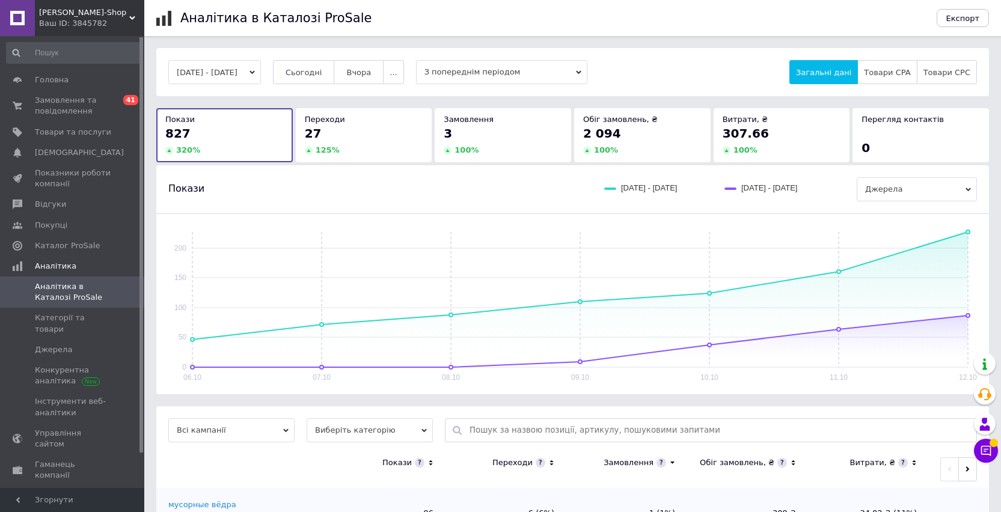
click at [412, 41] on div "Аналітика в Каталозі ProSale Експорт [DATE] - [DATE] Сьогодні Вчора ... З попер…" at bounding box center [572, 437] width 857 height 874
